Goal: Information Seeking & Learning: Get advice/opinions

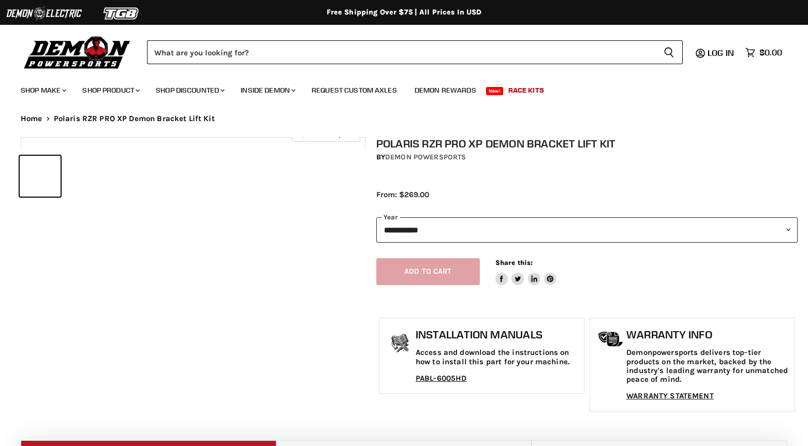
select select "******"
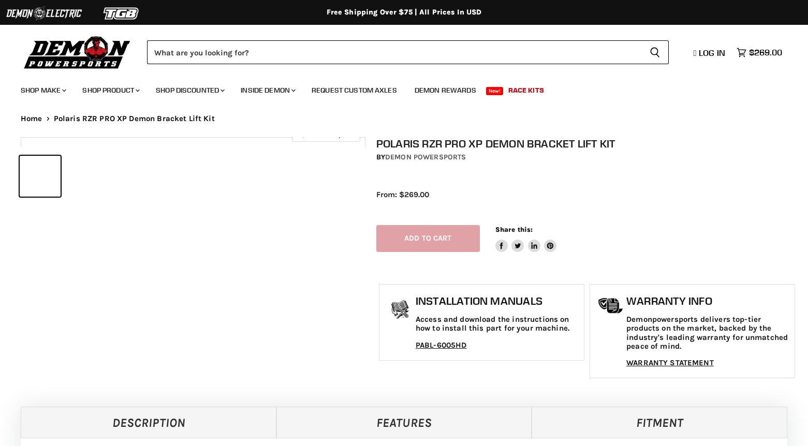
select select "******"
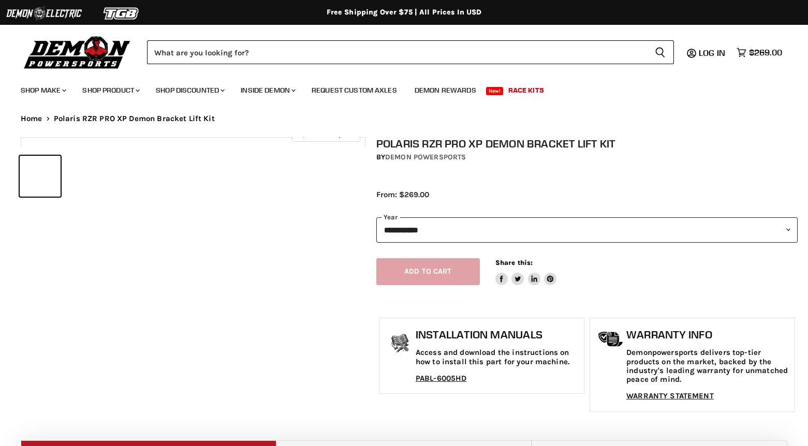
select select "******"
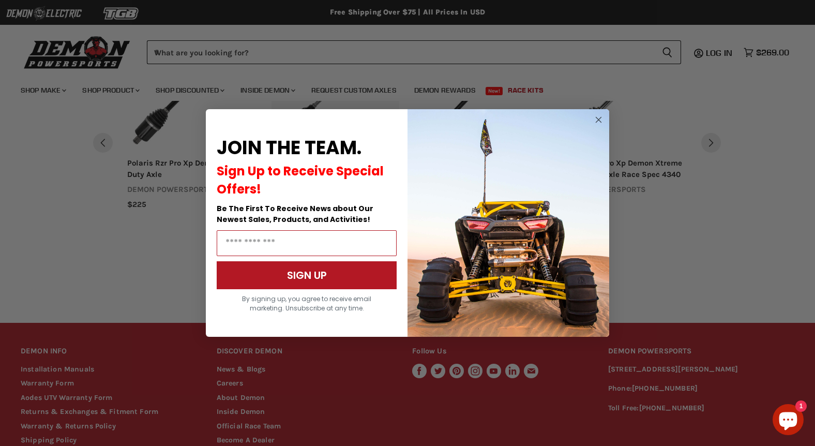
scroll to position [972, 0]
